Goal: Task Accomplishment & Management: Manage account settings

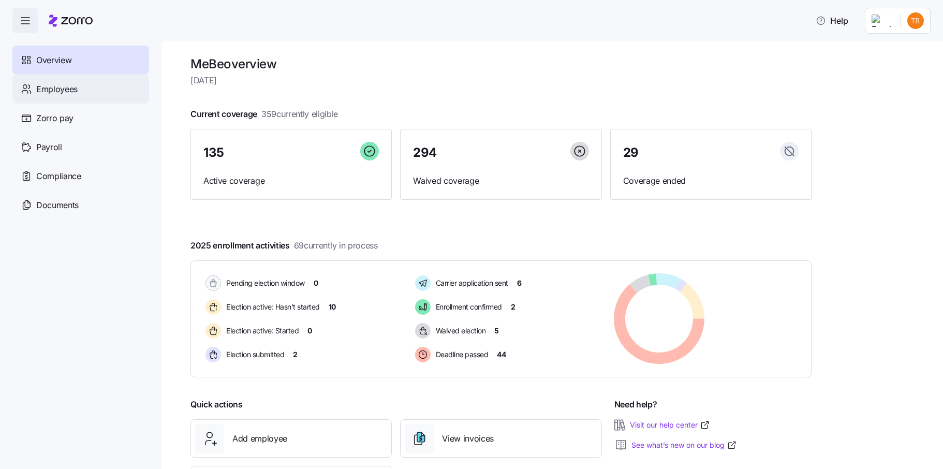
click at [92, 97] on div "Employees" at bounding box center [80, 89] width 137 height 29
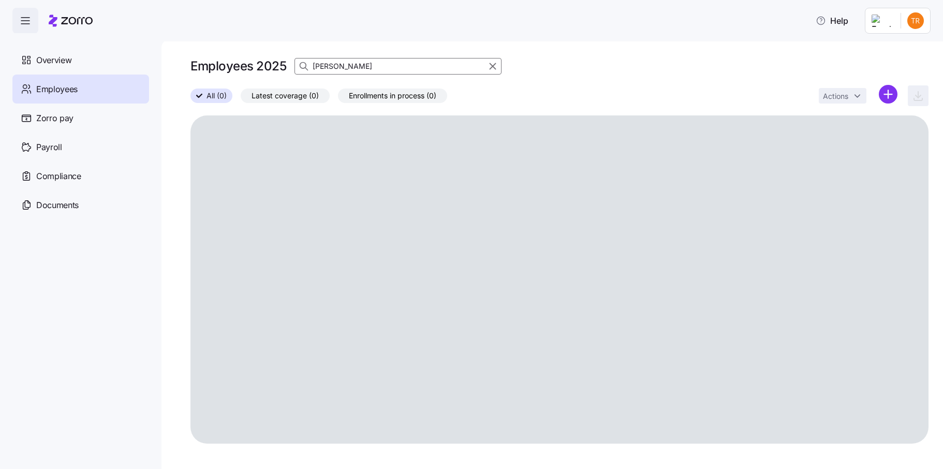
click at [493, 64] on icon "button" at bounding box center [492, 66] width 11 height 12
click at [890, 96] on html "Help Overview Employees Zorro pay Payroll Compliance Documents Employees 2025 A…" at bounding box center [471, 231] width 943 height 463
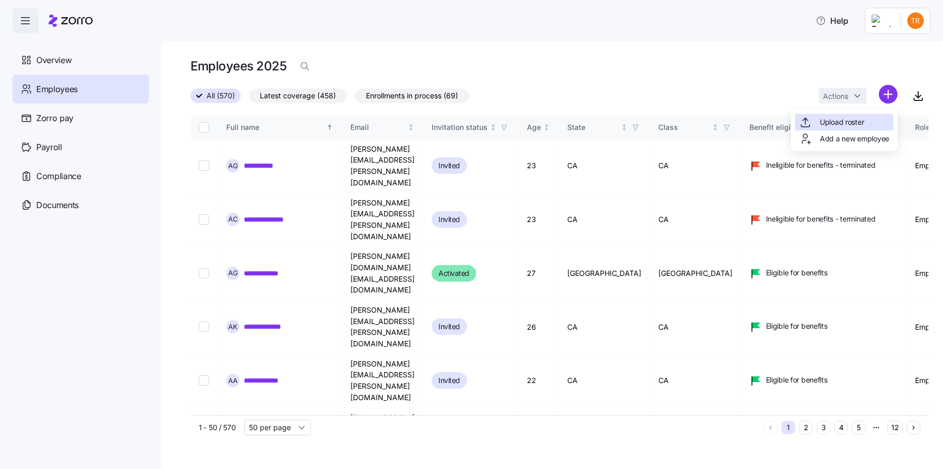
click at [824, 120] on span "Upload roster" at bounding box center [842, 122] width 44 height 10
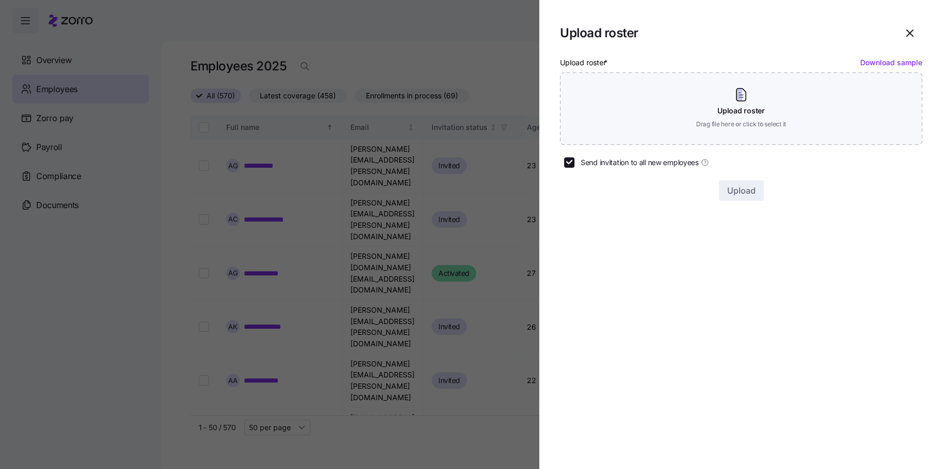
click at [900, 64] on link "Download sample" at bounding box center [891, 62] width 62 height 9
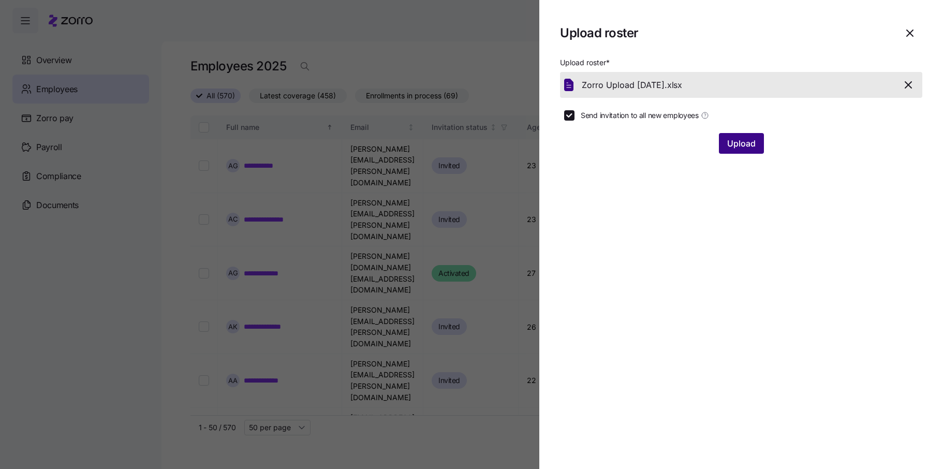
click at [739, 148] on span "Upload" at bounding box center [741, 143] width 28 height 12
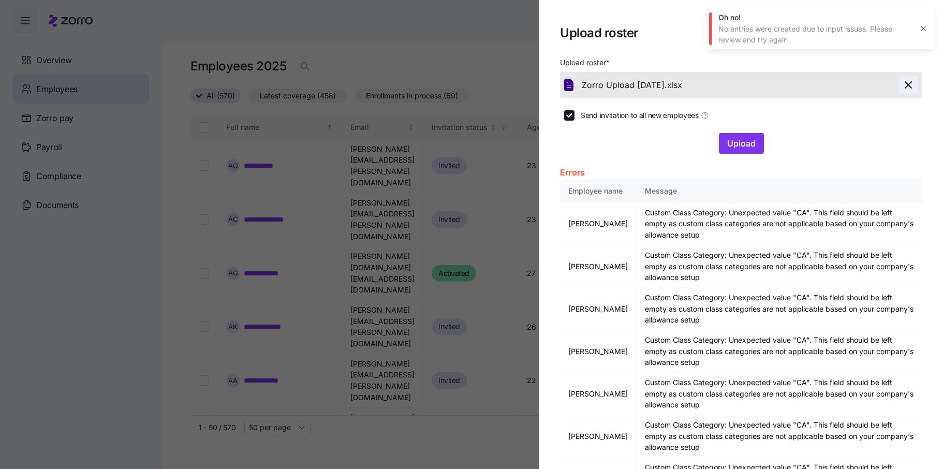
click at [902, 82] on icon "button" at bounding box center [908, 85] width 12 height 12
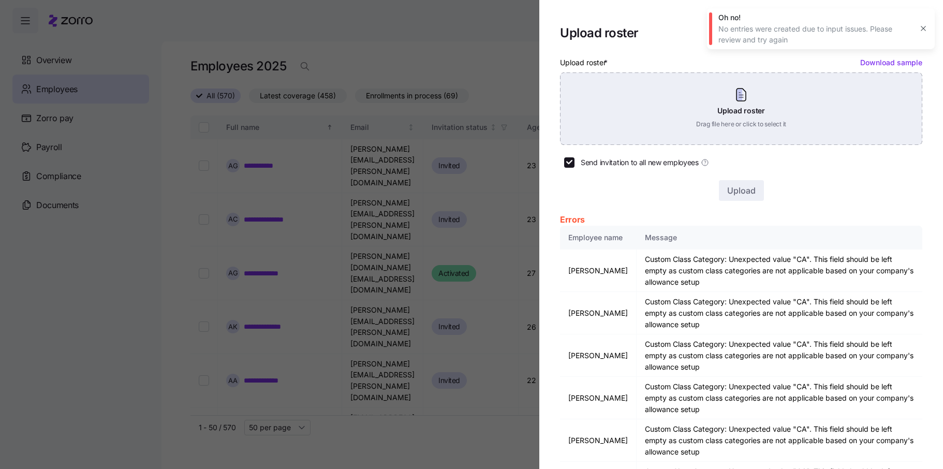
click at [766, 125] on div "Upload roster Drag file here or click to select it" at bounding box center [741, 108] width 362 height 72
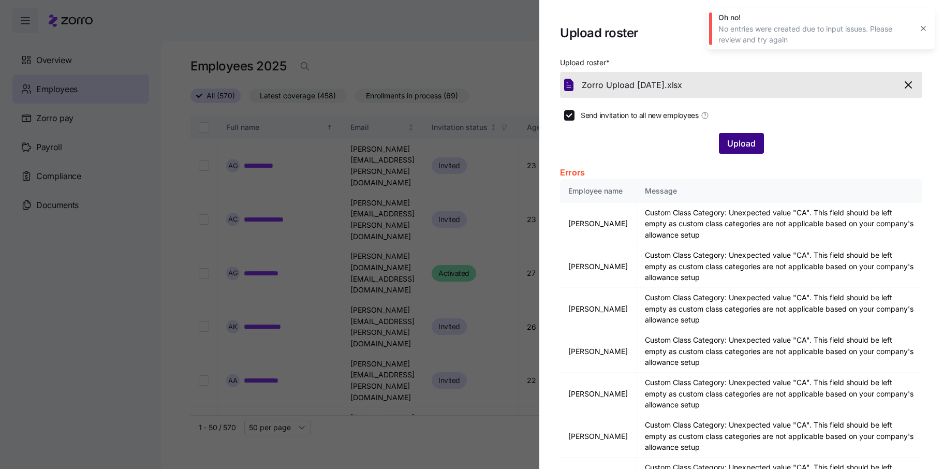
click at [747, 141] on span "Upload" at bounding box center [741, 143] width 28 height 12
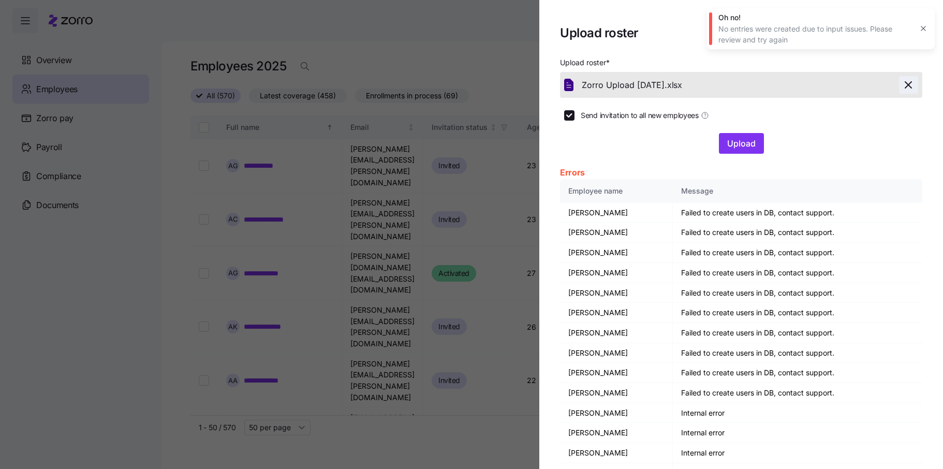
click at [905, 85] on icon "button" at bounding box center [908, 85] width 6 height 6
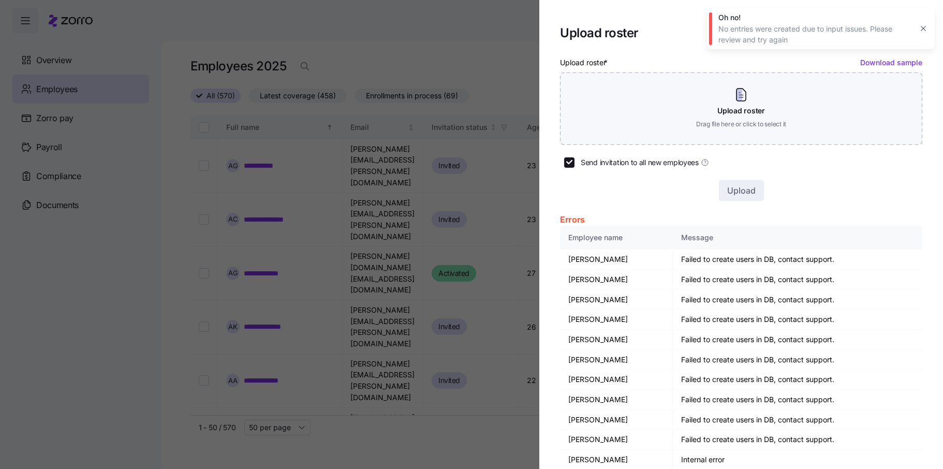
click at [923, 26] on icon "button" at bounding box center [923, 28] width 8 height 8
click at [905, 31] on icon "button" at bounding box center [909, 33] width 12 height 12
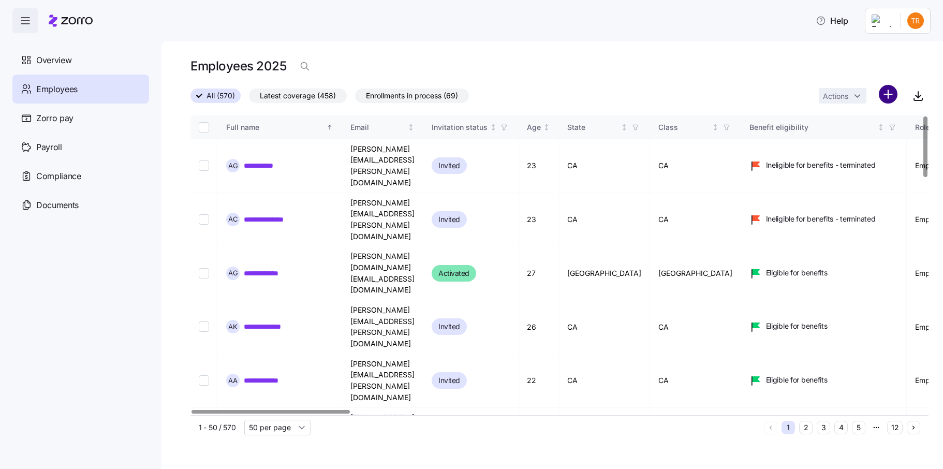
click at [884, 92] on html "**********" at bounding box center [471, 231] width 943 height 463
click at [855, 120] on span "Upload roster" at bounding box center [842, 122] width 44 height 10
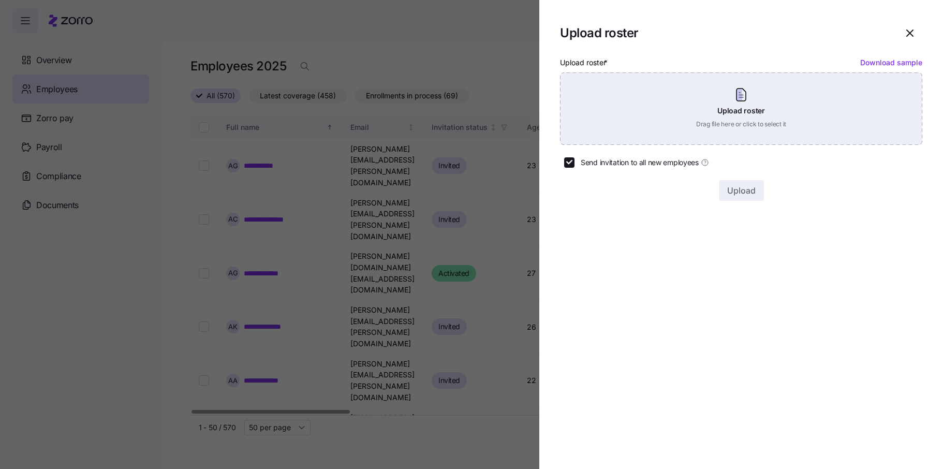
click at [734, 101] on div "Upload roster Drag file here or click to select it" at bounding box center [741, 108] width 362 height 72
click at [738, 108] on div "Upload roster Drag file here or click to select it" at bounding box center [741, 108] width 362 height 72
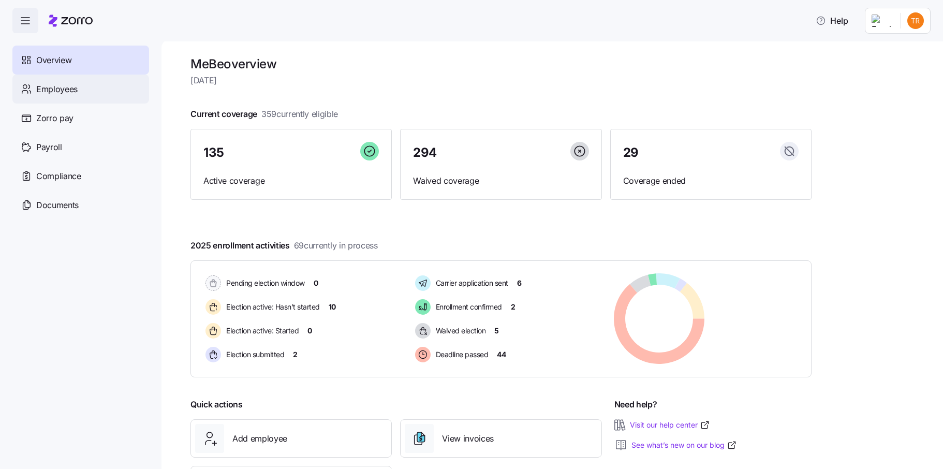
click at [35, 92] on div "Employees" at bounding box center [80, 89] width 137 height 29
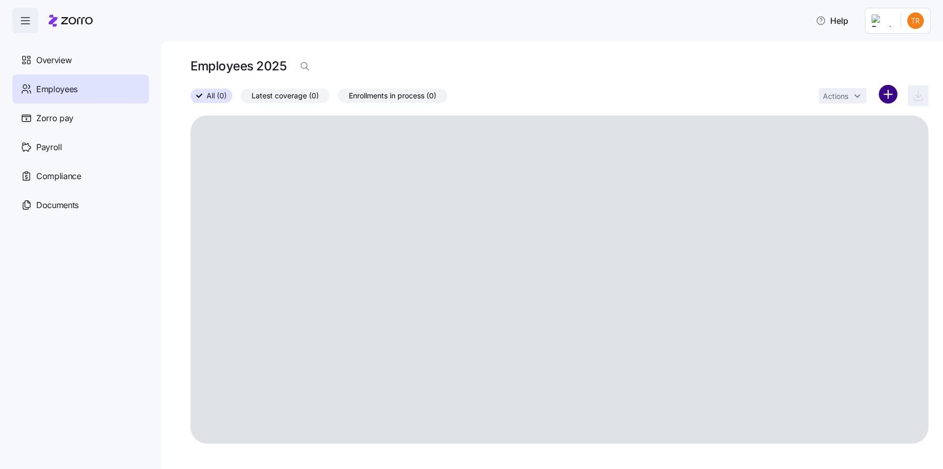
click at [885, 95] on html "Help Overview Employees Zorro pay Payroll Compliance Documents Employees 2025 A…" at bounding box center [471, 231] width 943 height 463
click at [860, 121] on div "Upload roster Add a new employee" at bounding box center [844, 130] width 107 height 41
click at [816, 123] on div "Upload roster" at bounding box center [831, 122] width 65 height 12
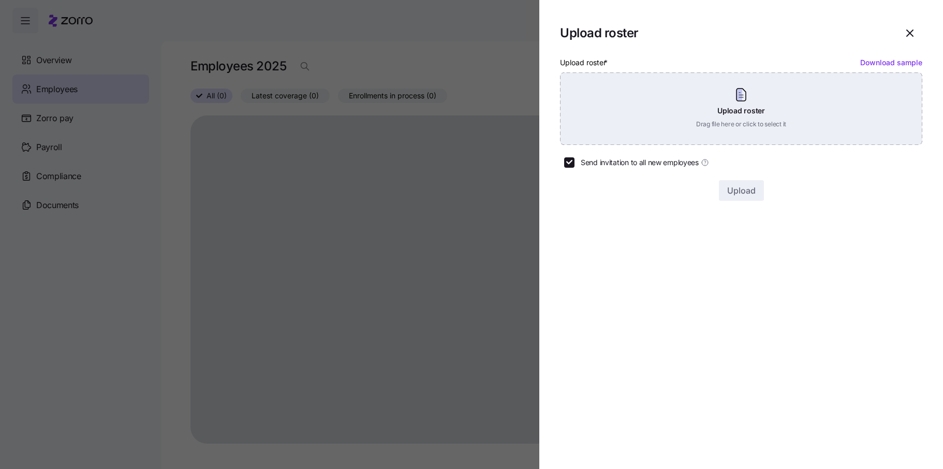
click at [726, 122] on div "Upload roster Drag file here or click to select it" at bounding box center [741, 108] width 362 height 72
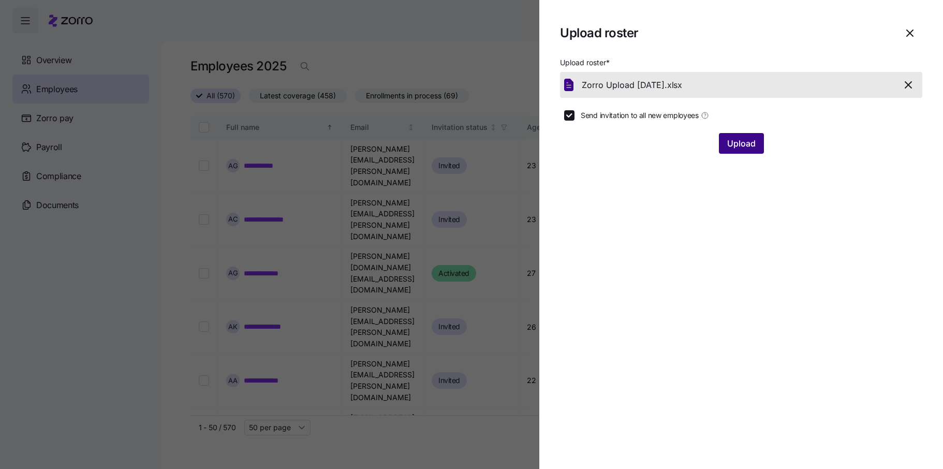
click at [751, 141] on span "Upload" at bounding box center [741, 143] width 28 height 12
